Goal: Book appointment/travel/reservation

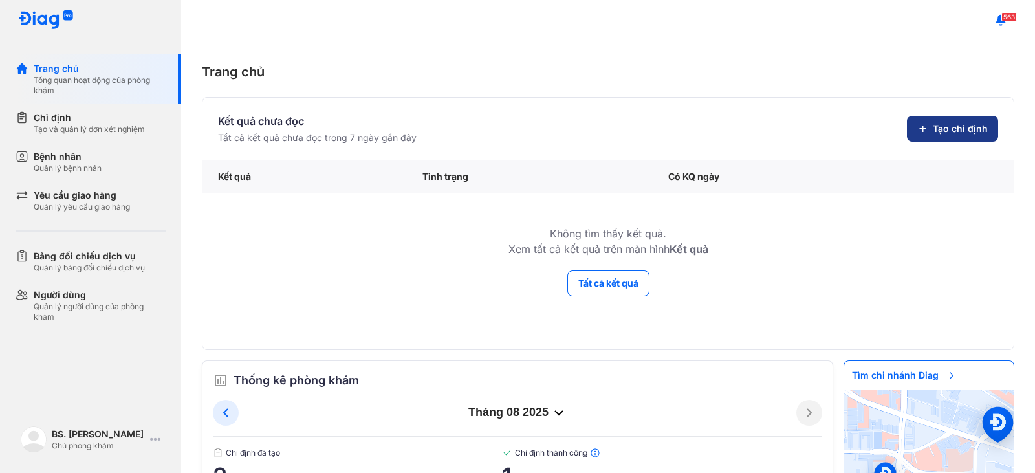
click at [965, 124] on span "Tạo chỉ định" at bounding box center [960, 128] width 55 height 13
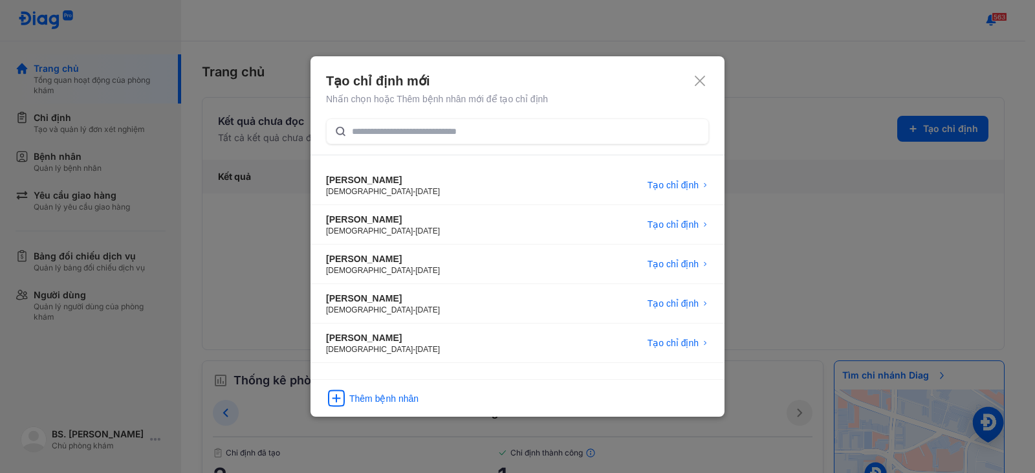
click at [708, 84] on div "Tạo chỉ định mới" at bounding box center [517, 81] width 383 height 18
click at [697, 80] on icon at bounding box center [700, 80] width 13 height 13
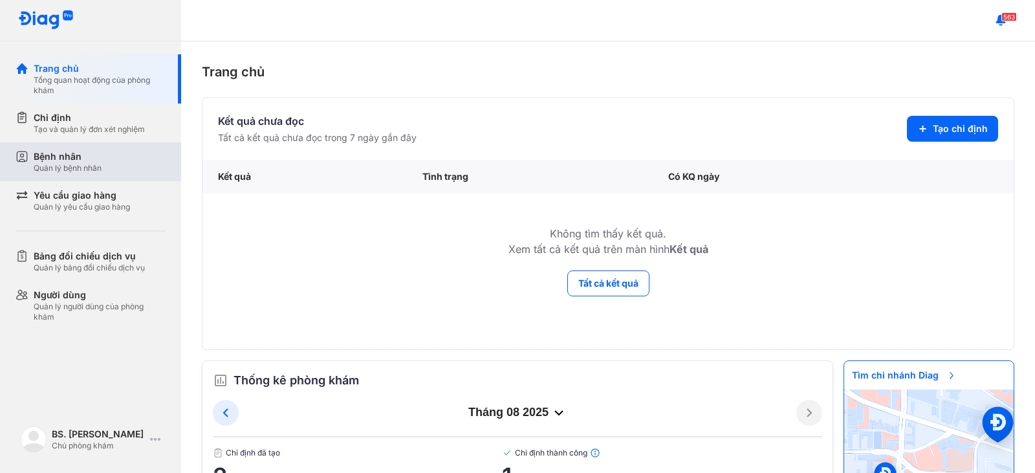
click at [87, 161] on div "Bệnh nhân" at bounding box center [68, 156] width 68 height 13
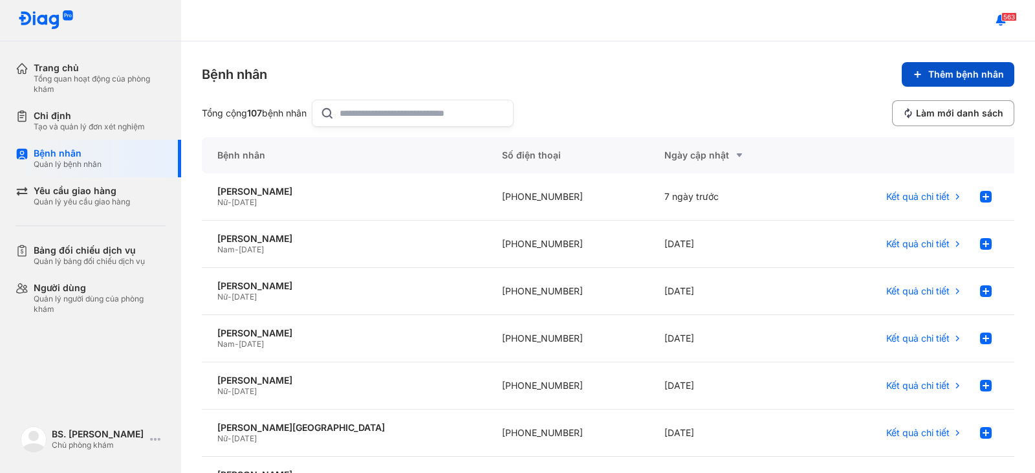
click at [939, 74] on span "Thêm bệnh nhân" at bounding box center [967, 75] width 76 height 12
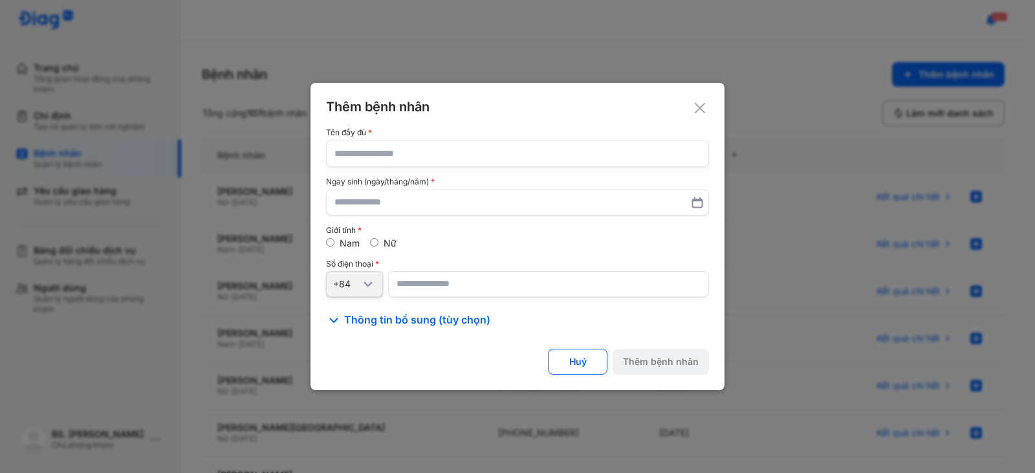
click at [355, 157] on input "text" at bounding box center [518, 153] width 366 height 26
type input "*"
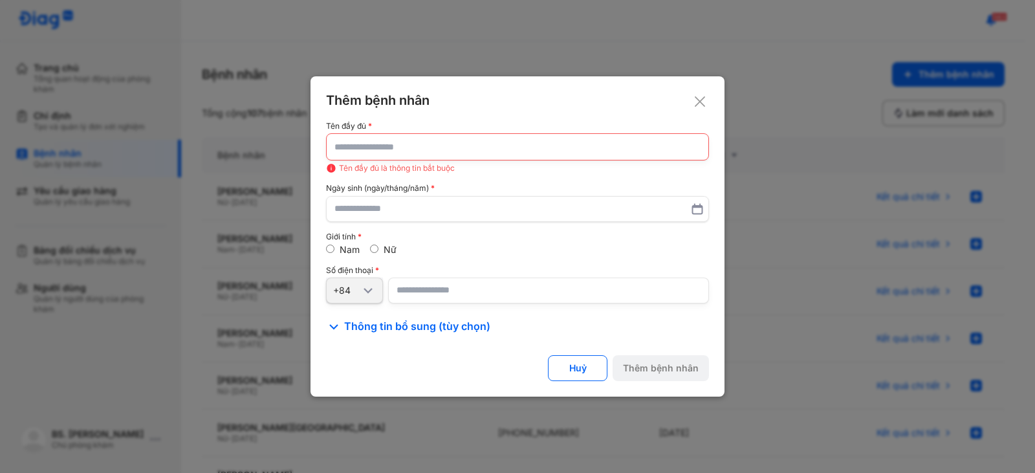
type input "*"
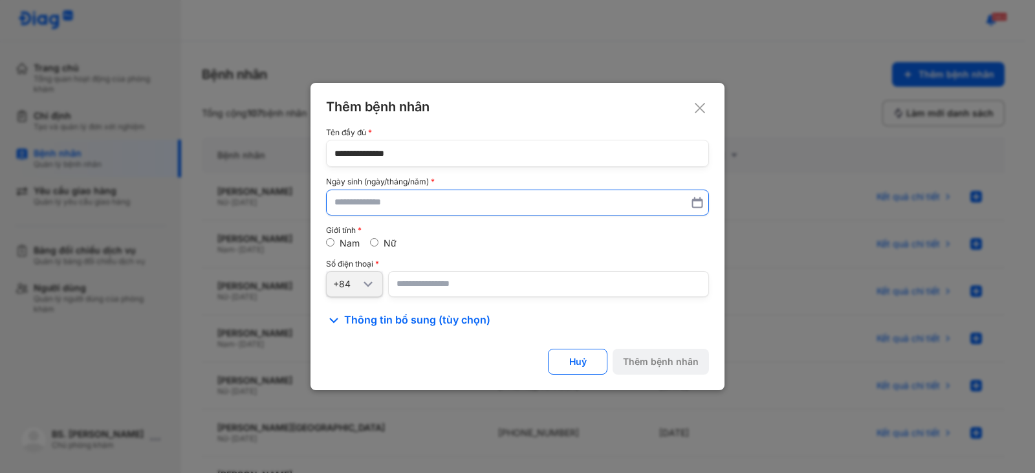
type input "**********"
click at [380, 199] on input "text" at bounding box center [518, 202] width 366 height 23
type input "**********"
click at [403, 285] on input "number" at bounding box center [548, 285] width 321 height 26
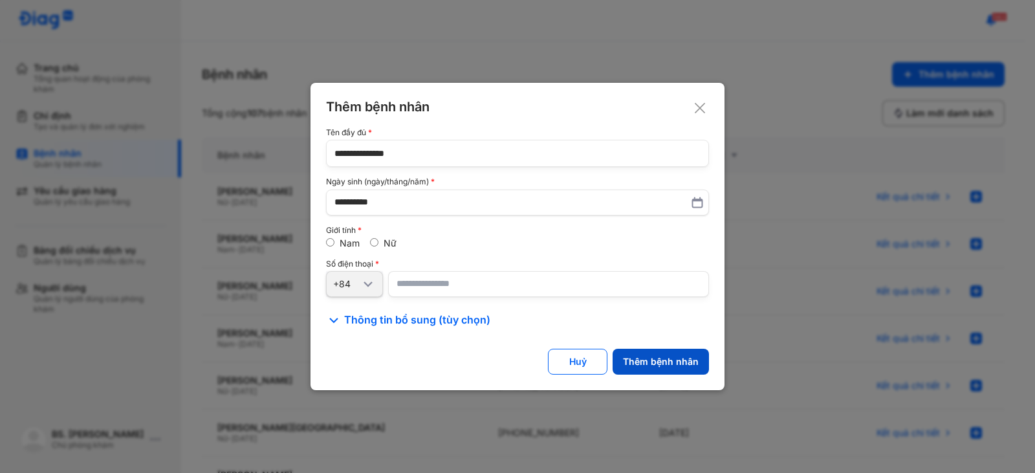
type input "*********"
click at [667, 362] on div "Thêm bệnh nhân" at bounding box center [661, 362] width 76 height 12
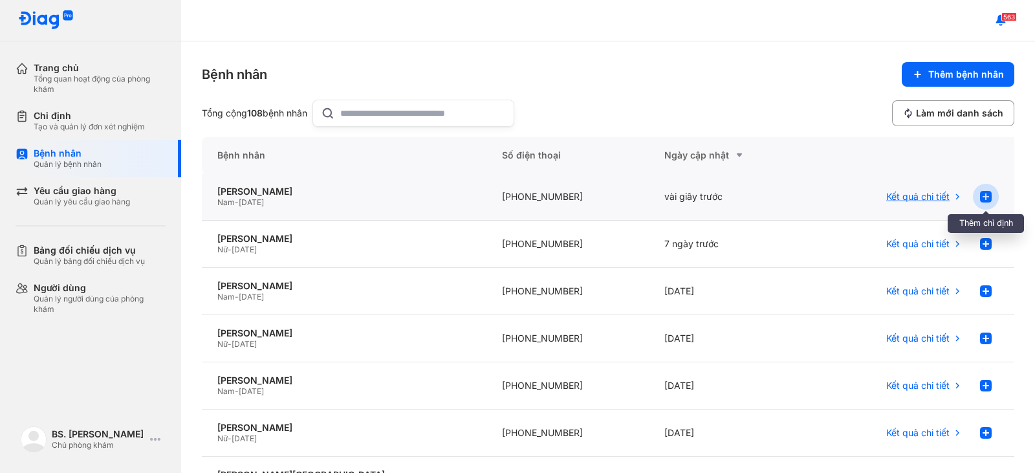
click at [980, 199] on use at bounding box center [986, 197] width 12 height 12
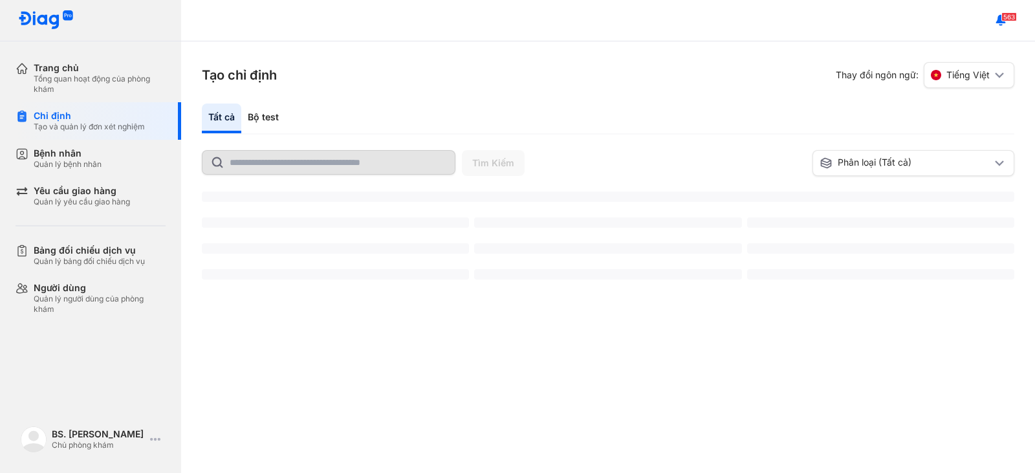
click at [329, 168] on input "text" at bounding box center [338, 162] width 217 height 23
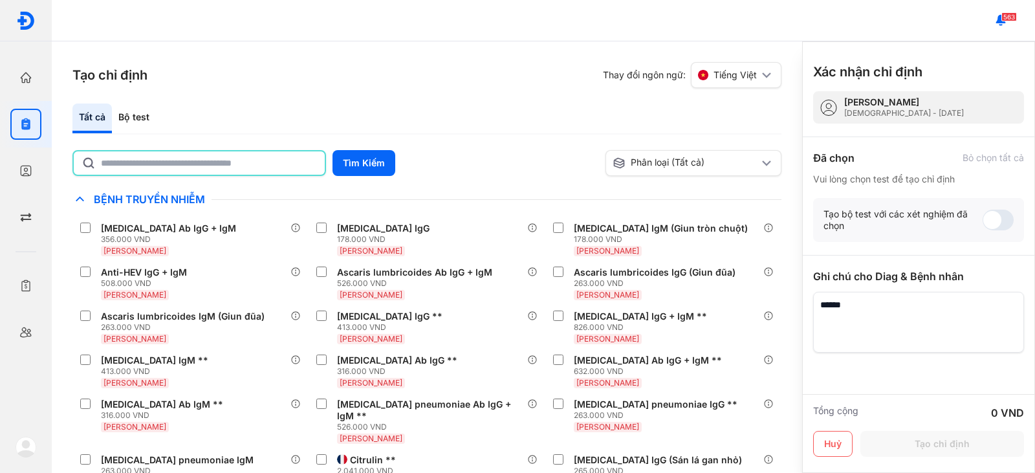
click at [230, 159] on input "text" at bounding box center [209, 162] width 216 height 23
type input "****"
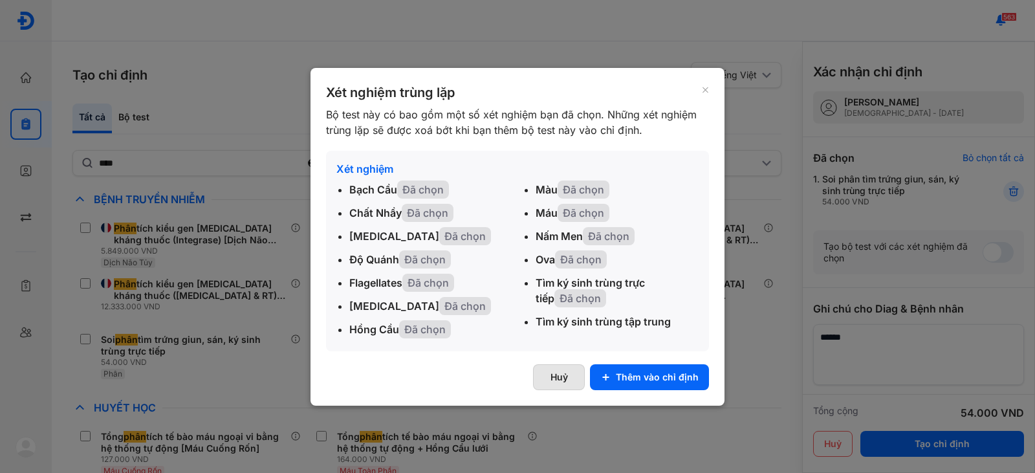
click at [566, 381] on button "Huỷ" at bounding box center [559, 377] width 52 height 26
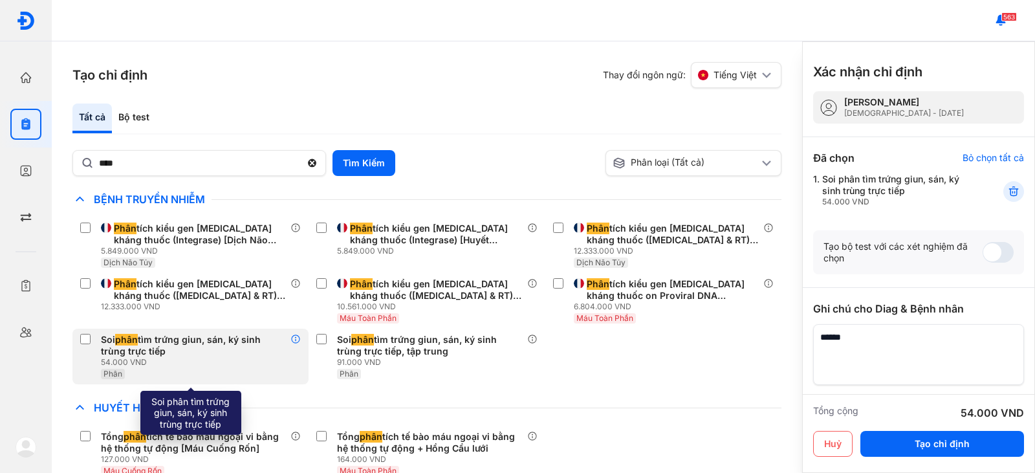
click at [296, 340] on icon at bounding box center [296, 339] width 10 height 10
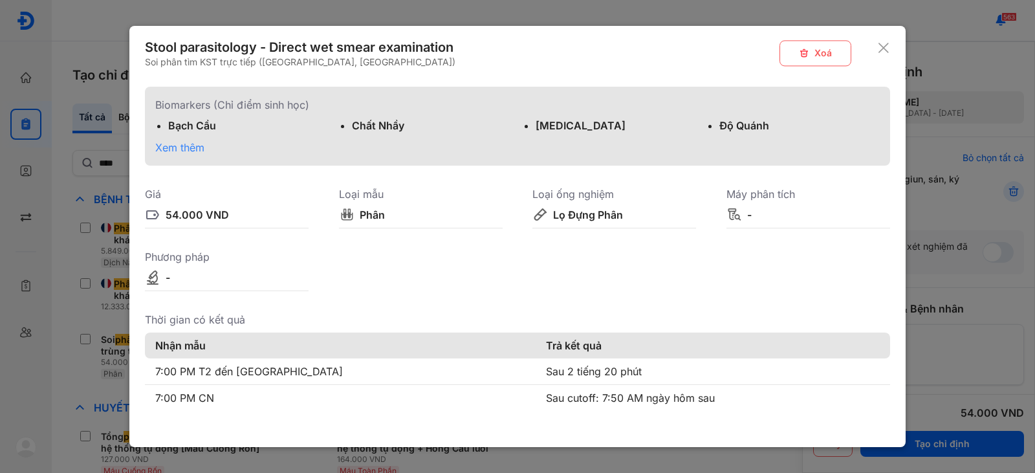
click at [878, 51] on icon at bounding box center [884, 47] width 13 height 13
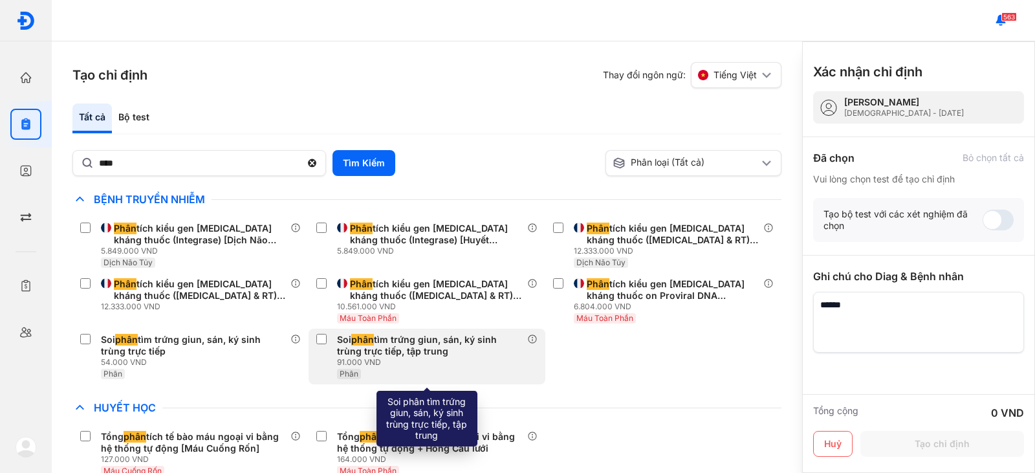
click at [417, 346] on div "Soi phân tìm trứng giun, sán, ký sinh trùng trực tiếp, tập trung" at bounding box center [429, 345] width 184 height 23
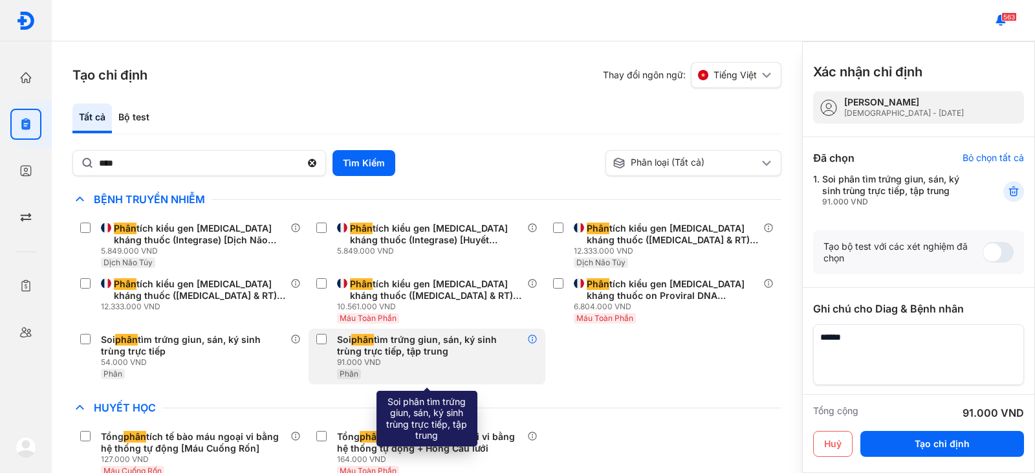
click at [533, 340] on icon at bounding box center [532, 339] width 10 height 10
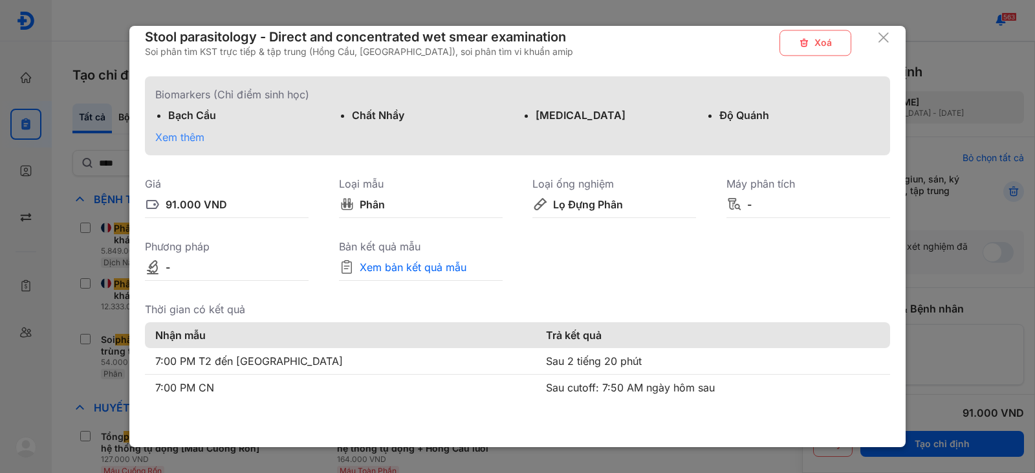
scroll to position [13, 0]
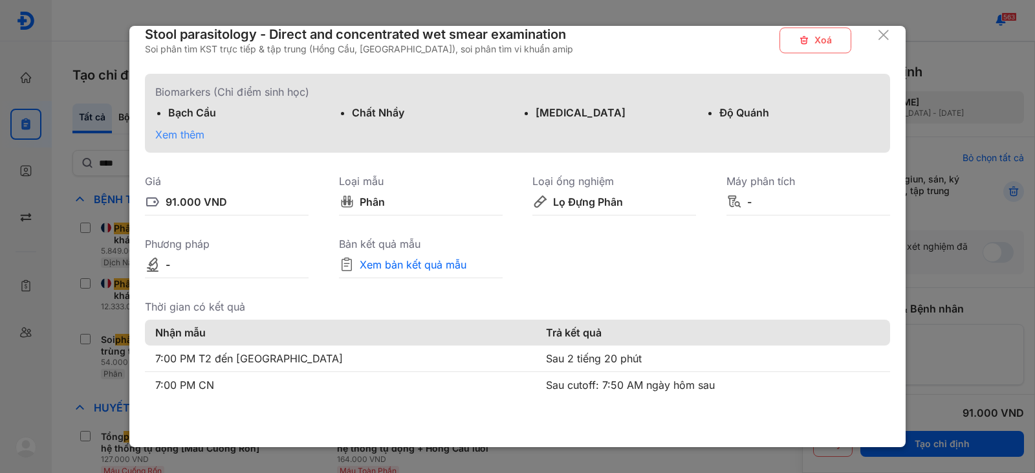
click at [182, 135] on span "Xem thêm" at bounding box center [179, 134] width 49 height 13
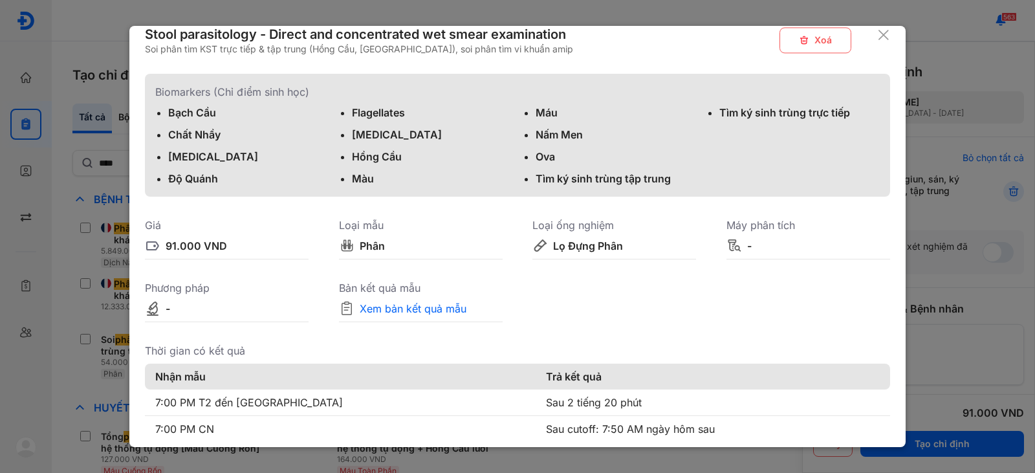
click at [878, 34] on icon at bounding box center [884, 34] width 13 height 13
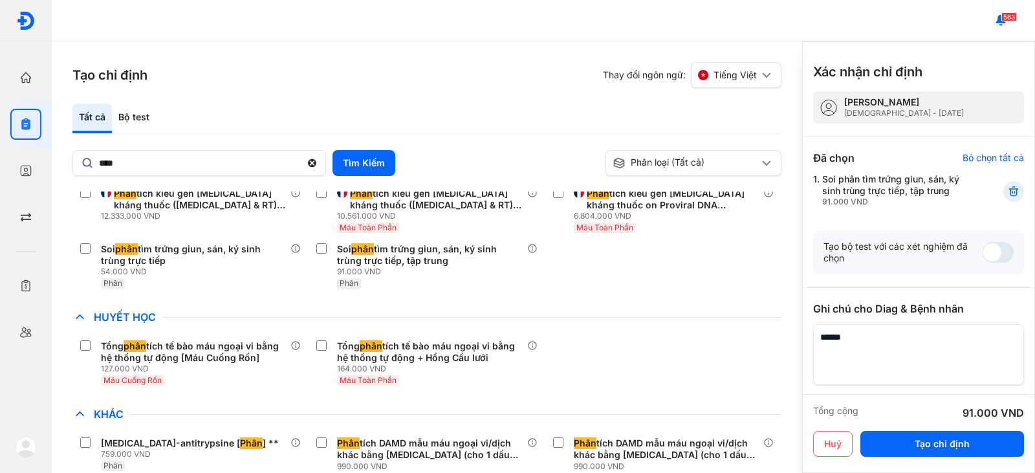
scroll to position [0, 0]
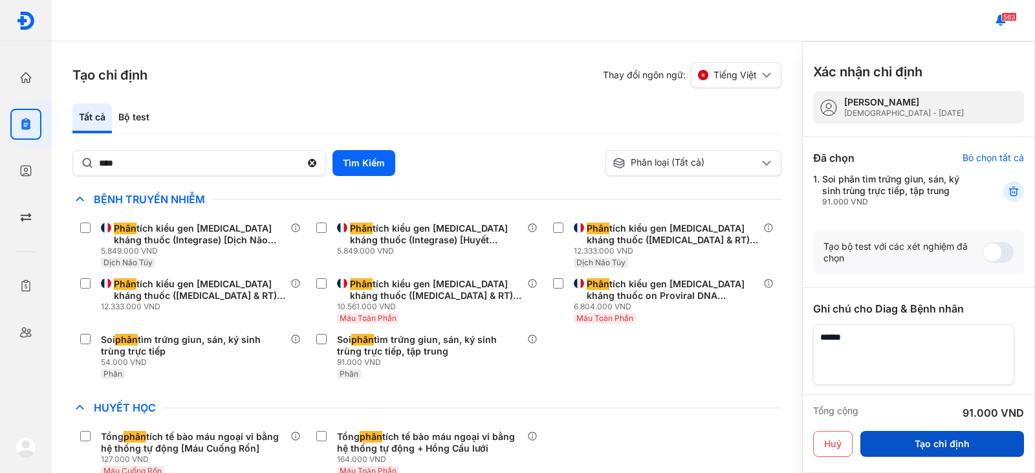
click at [925, 447] on button "Tạo chỉ định" at bounding box center [943, 444] width 164 height 26
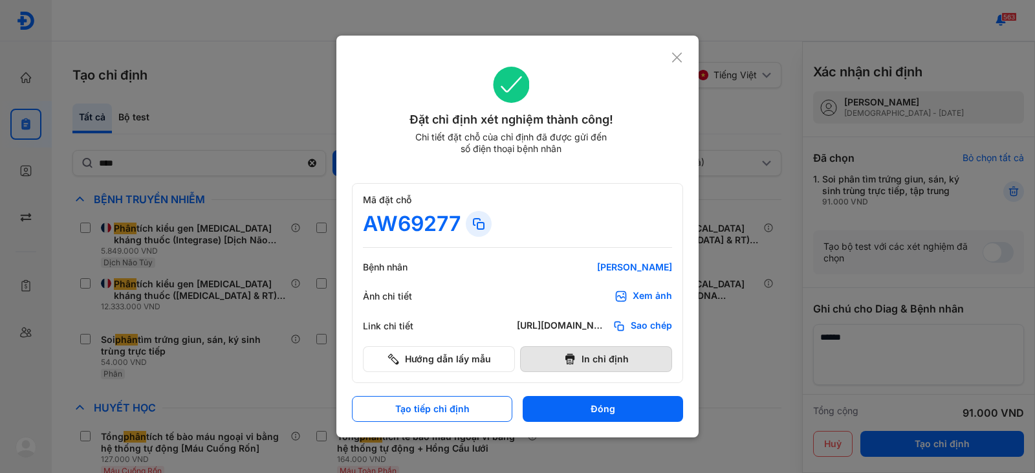
click at [596, 363] on button "In chỉ định" at bounding box center [596, 359] width 152 height 26
click at [679, 60] on use at bounding box center [677, 57] width 10 height 10
